Goal: Transaction & Acquisition: Purchase product/service

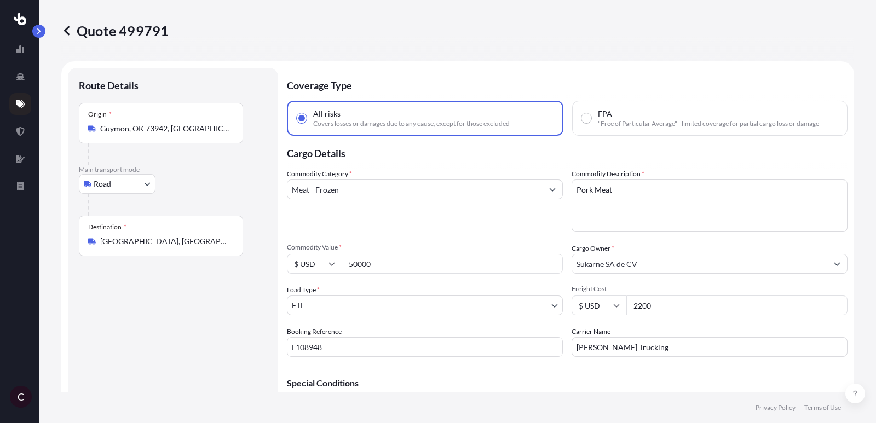
select select "Road"
select select "2"
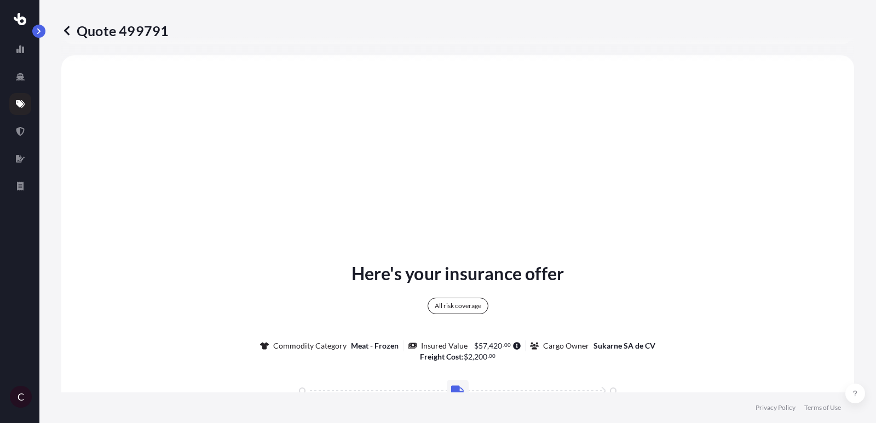
click at [16, 105] on icon at bounding box center [20, 104] width 9 height 9
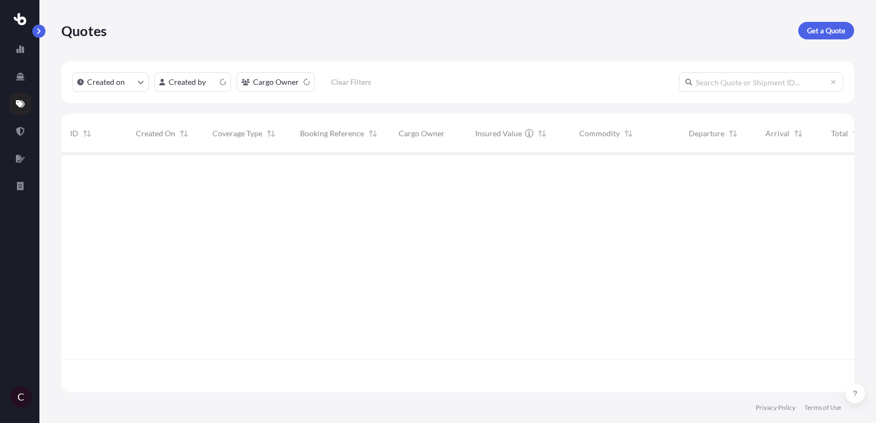
scroll to position [245, 793]
click at [18, 131] on icon at bounding box center [20, 131] width 8 height 9
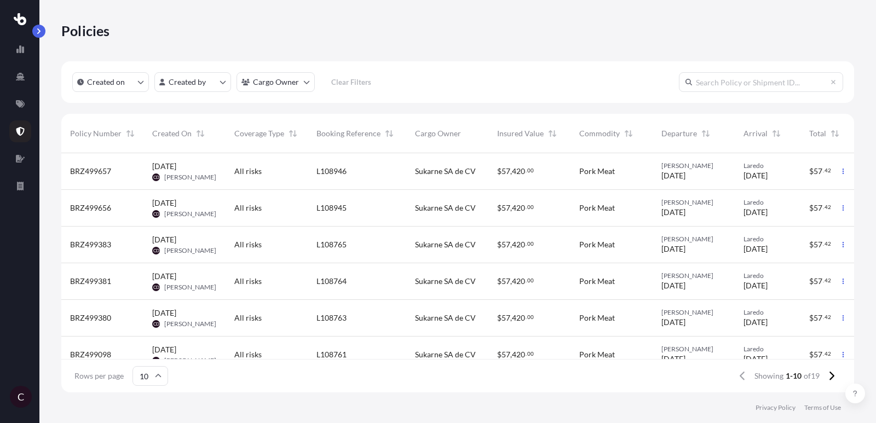
click at [761, 215] on span "[DATE]" at bounding box center [756, 212] width 24 height 11
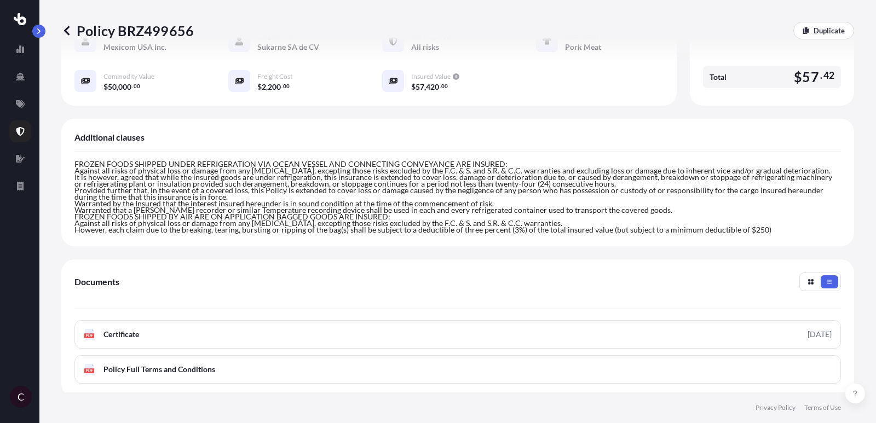
scroll to position [275, 0]
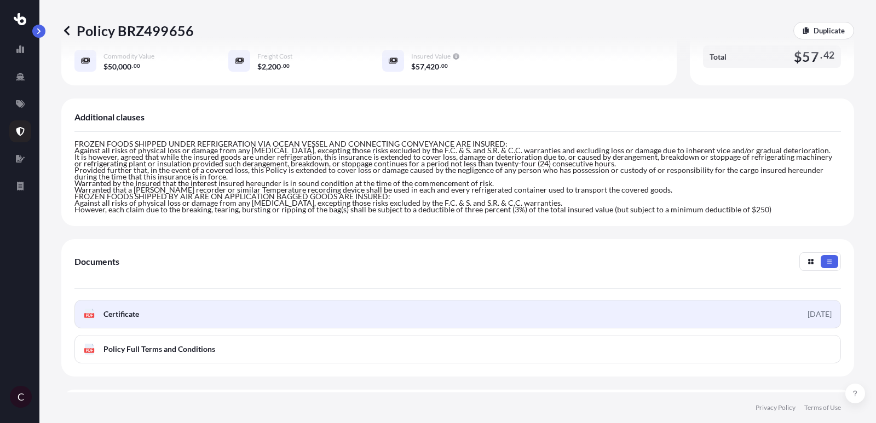
click at [131, 309] on span "Certificate" at bounding box center [122, 314] width 36 height 11
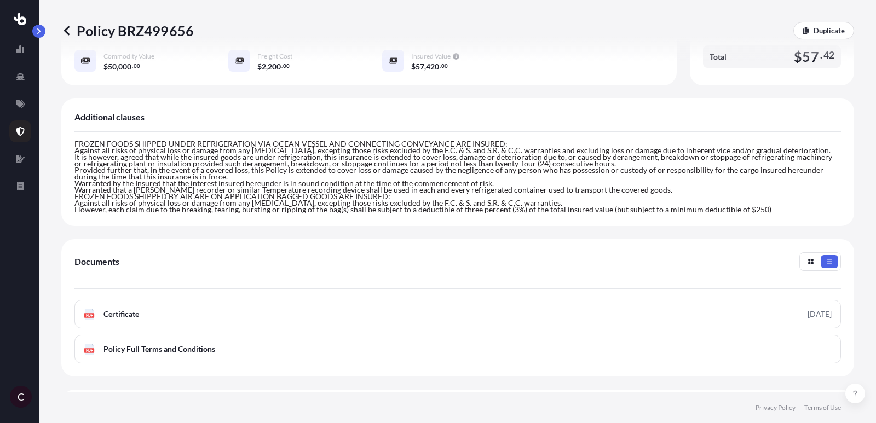
scroll to position [0, 0]
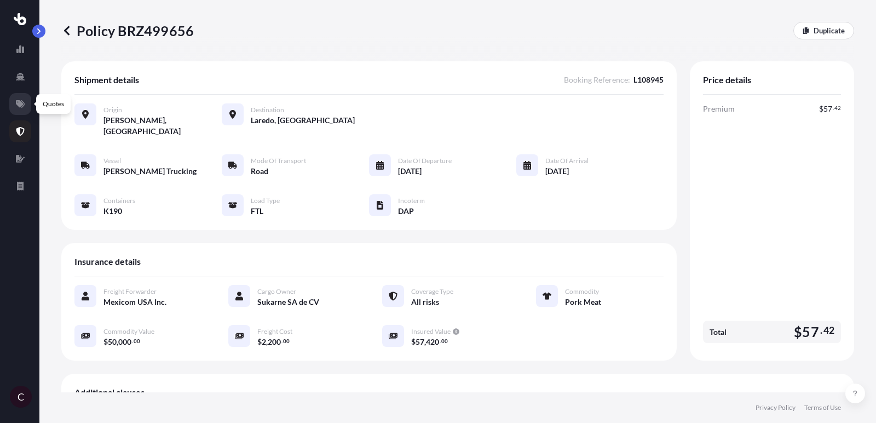
click at [19, 102] on icon at bounding box center [20, 104] width 9 height 8
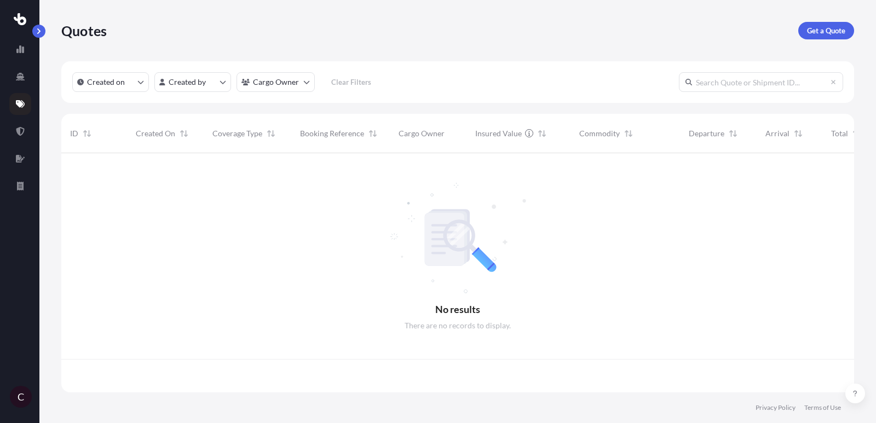
scroll to position [245, 793]
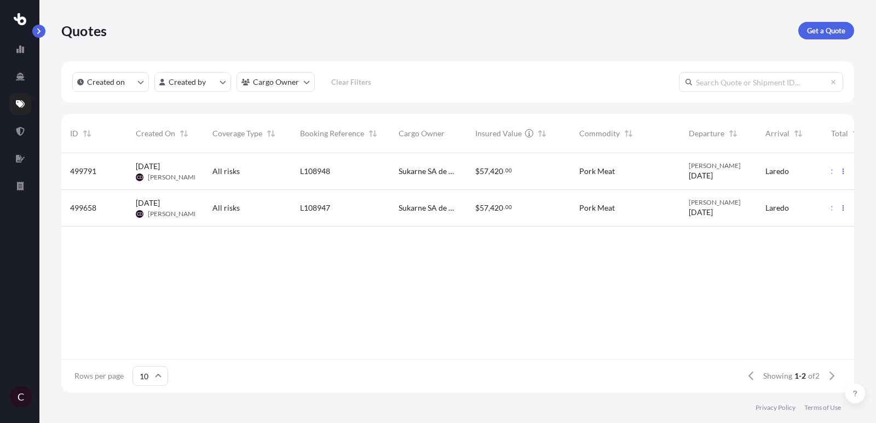
click at [276, 169] on div "All risks" at bounding box center [247, 171] width 70 height 11
select select "Road"
select select "2"
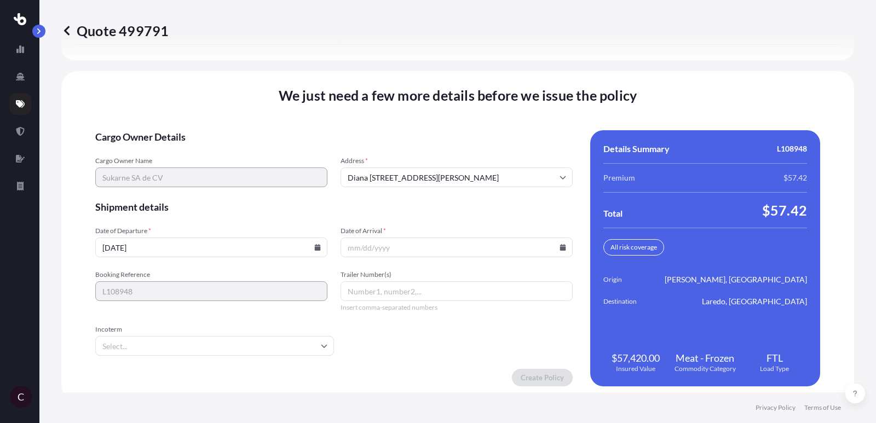
scroll to position [1671, 0]
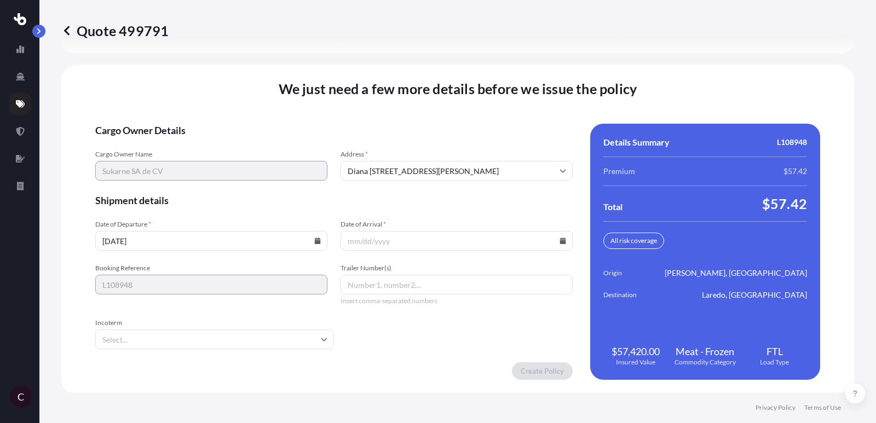
click at [396, 281] on input "Trailer Number(s)" at bounding box center [457, 285] width 232 height 20
paste input "K264"
type input "K264"
click at [560, 241] on icon at bounding box center [563, 241] width 6 height 7
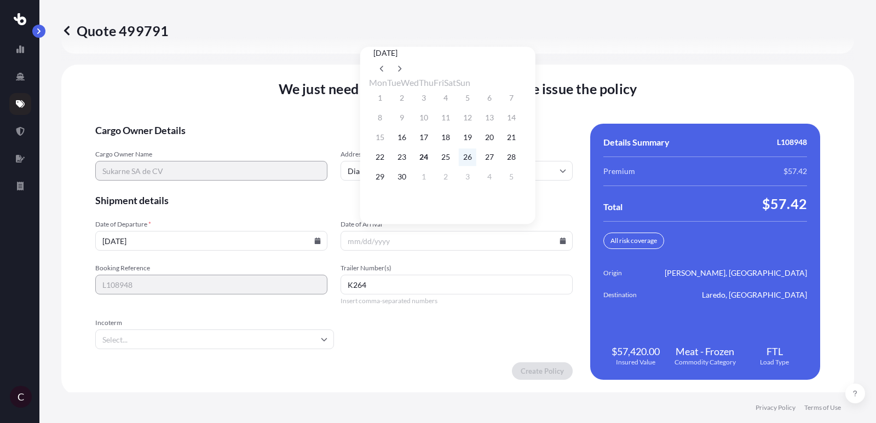
click at [476, 158] on button "26" at bounding box center [468, 157] width 18 height 18
type input "[DATE]"
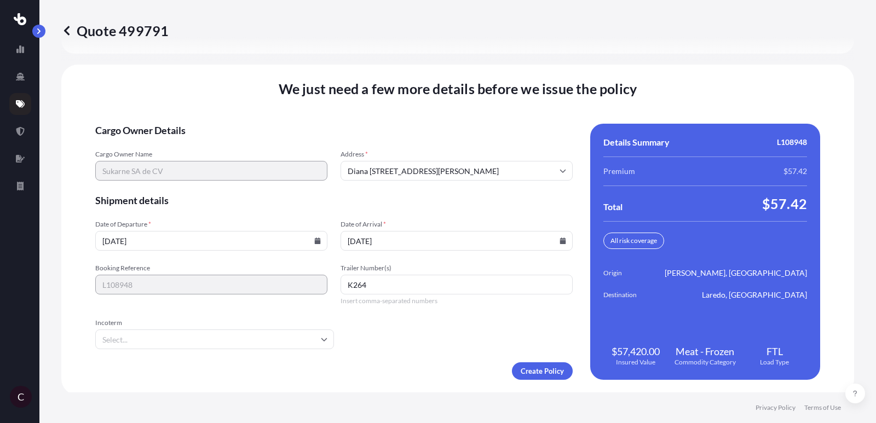
click at [300, 356] on form "Cargo Owner Details Cargo Owner Name Sukarne SA de CV Address * [PERSON_NAME][S…" at bounding box center [334, 252] width 478 height 256
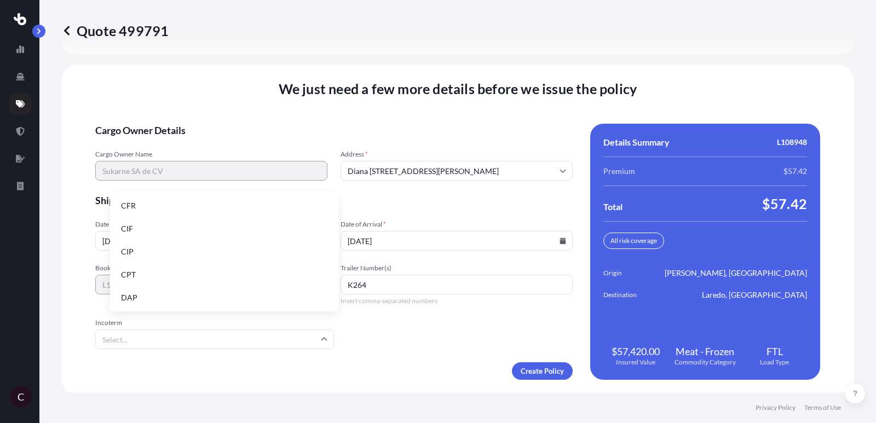
click at [298, 340] on input "Incoterm" at bounding box center [214, 340] width 239 height 20
click at [286, 298] on li "DAP" at bounding box center [224, 298] width 220 height 21
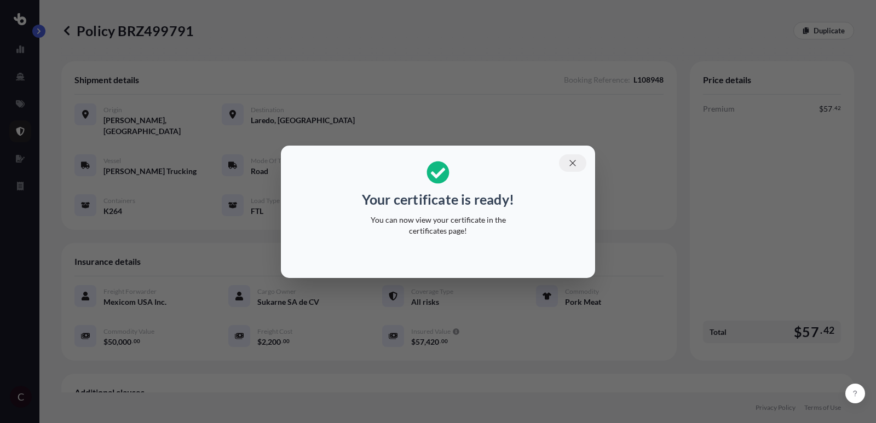
click at [570, 165] on icon "button" at bounding box center [573, 163] width 10 height 10
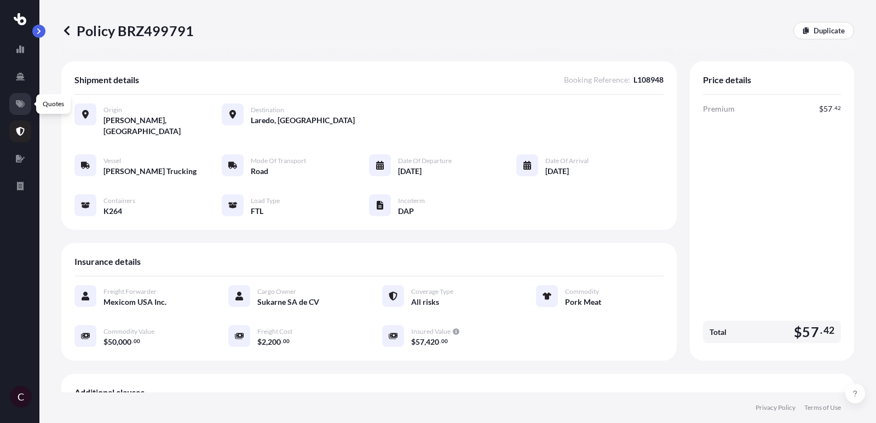
click at [21, 101] on icon at bounding box center [20, 104] width 9 height 8
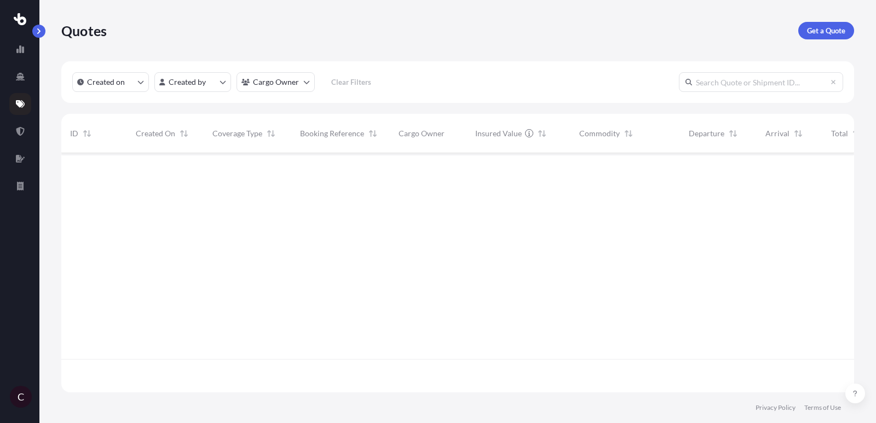
scroll to position [245, 793]
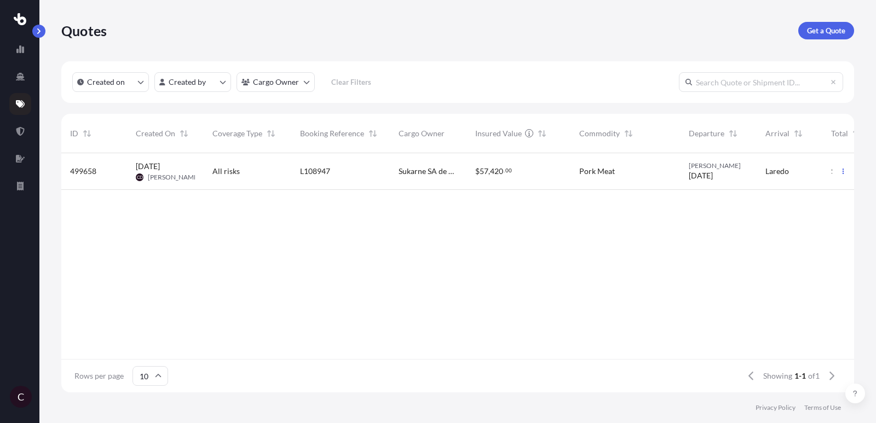
click at [244, 175] on div "All risks" at bounding box center [247, 171] width 70 height 11
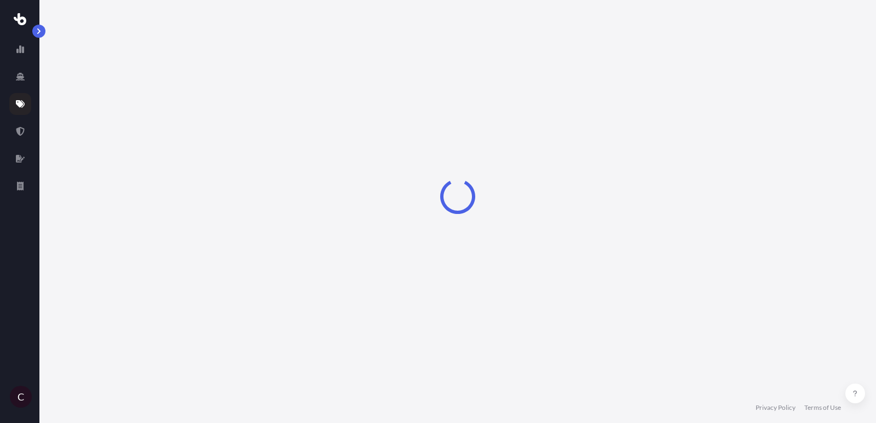
select select "Road"
select select "2"
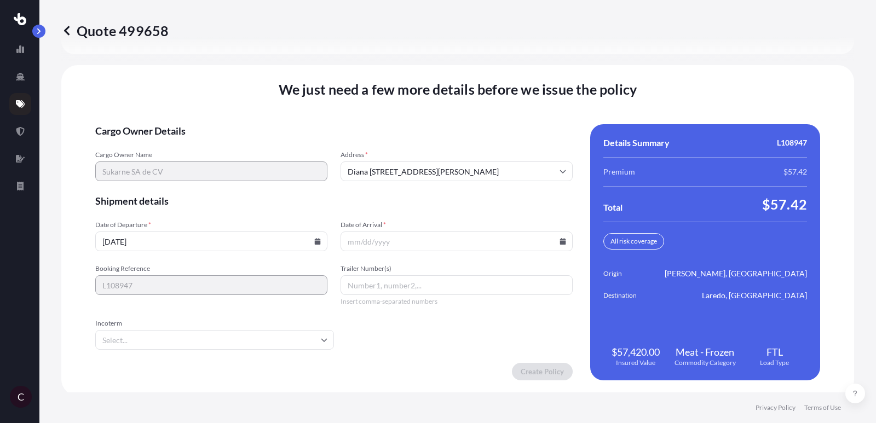
scroll to position [1671, 0]
click at [384, 279] on input "Trailer Number(s)" at bounding box center [457, 285] width 232 height 20
paste input "K407"
type input "K407"
click at [560, 238] on icon at bounding box center [563, 241] width 7 height 7
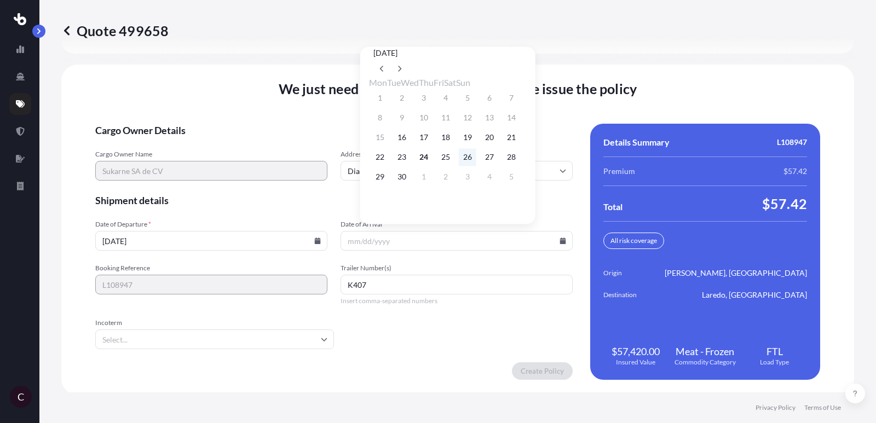
click at [476, 160] on button "26" at bounding box center [468, 157] width 18 height 18
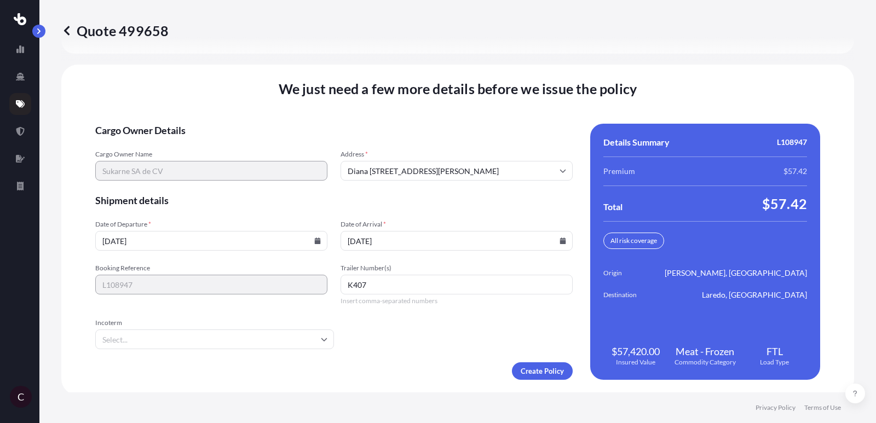
type input "[DATE]"
click at [235, 342] on input "Incoterm" at bounding box center [214, 340] width 239 height 20
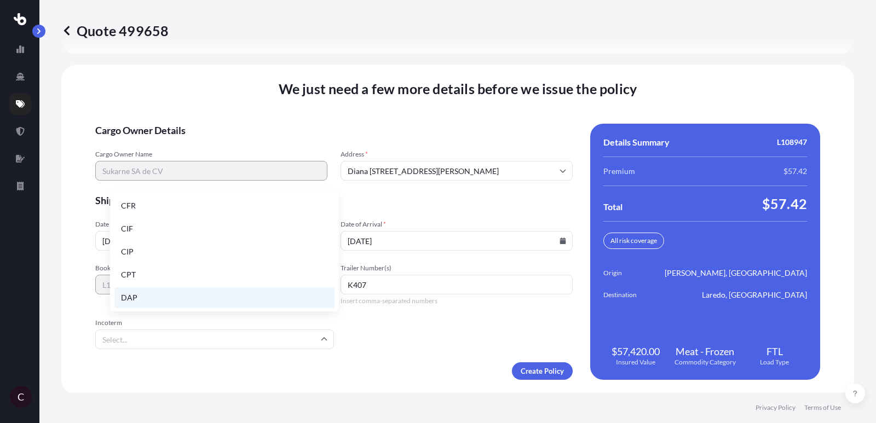
click at [231, 300] on li "DAP" at bounding box center [224, 298] width 220 height 21
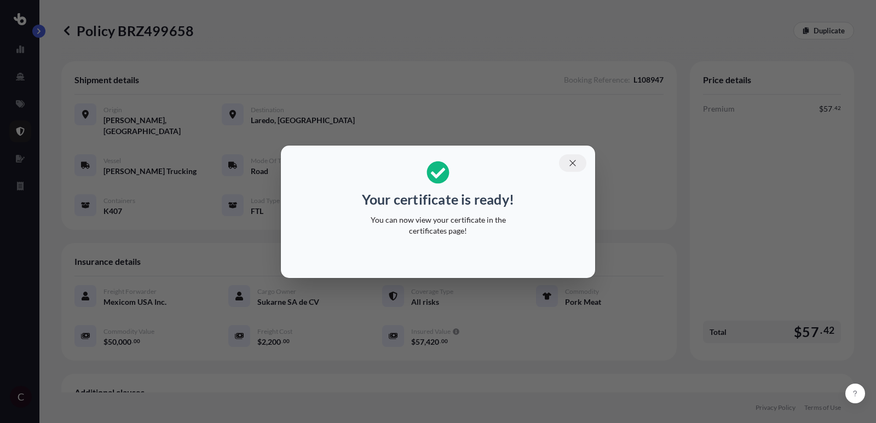
click at [573, 169] on button "button" at bounding box center [572, 163] width 27 height 18
